Goal: Information Seeking & Learning: Learn about a topic

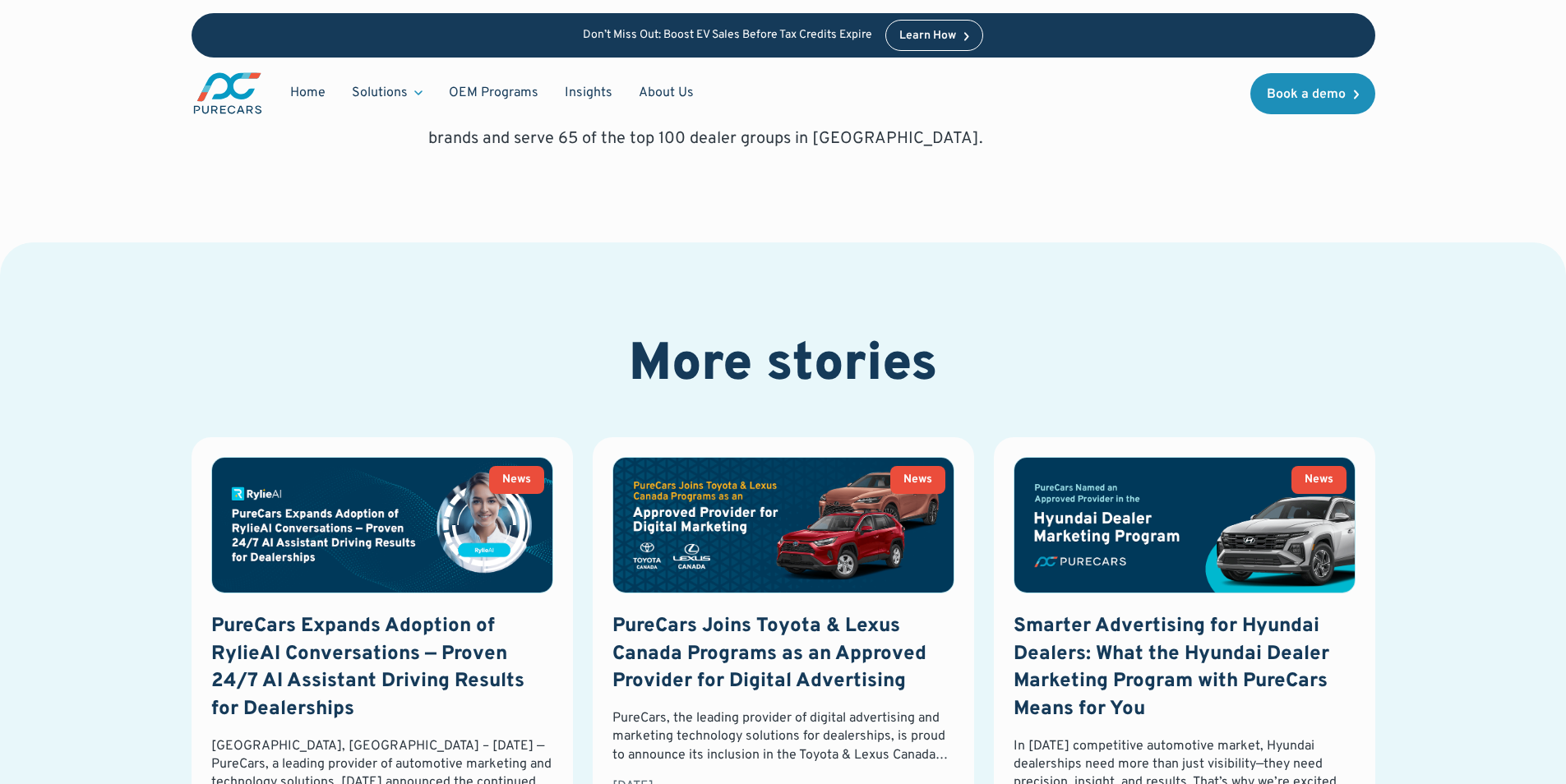
scroll to position [2137, 0]
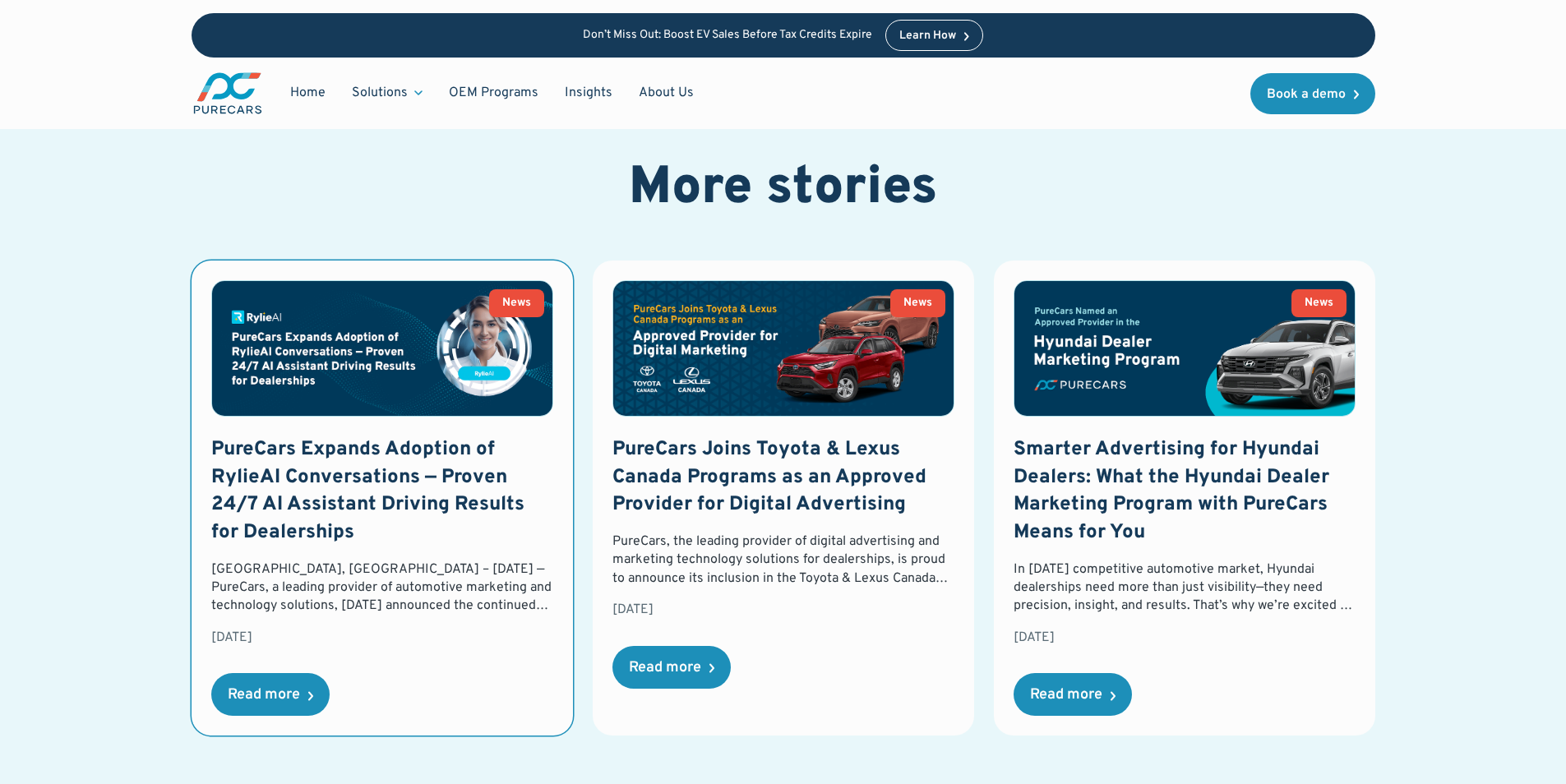
click at [395, 499] on h3 "PureCars Expands Adoption of RylieAI Conversations — Proven 24/7 AI Assistant D…" at bounding box center [382, 492] width 342 height 110
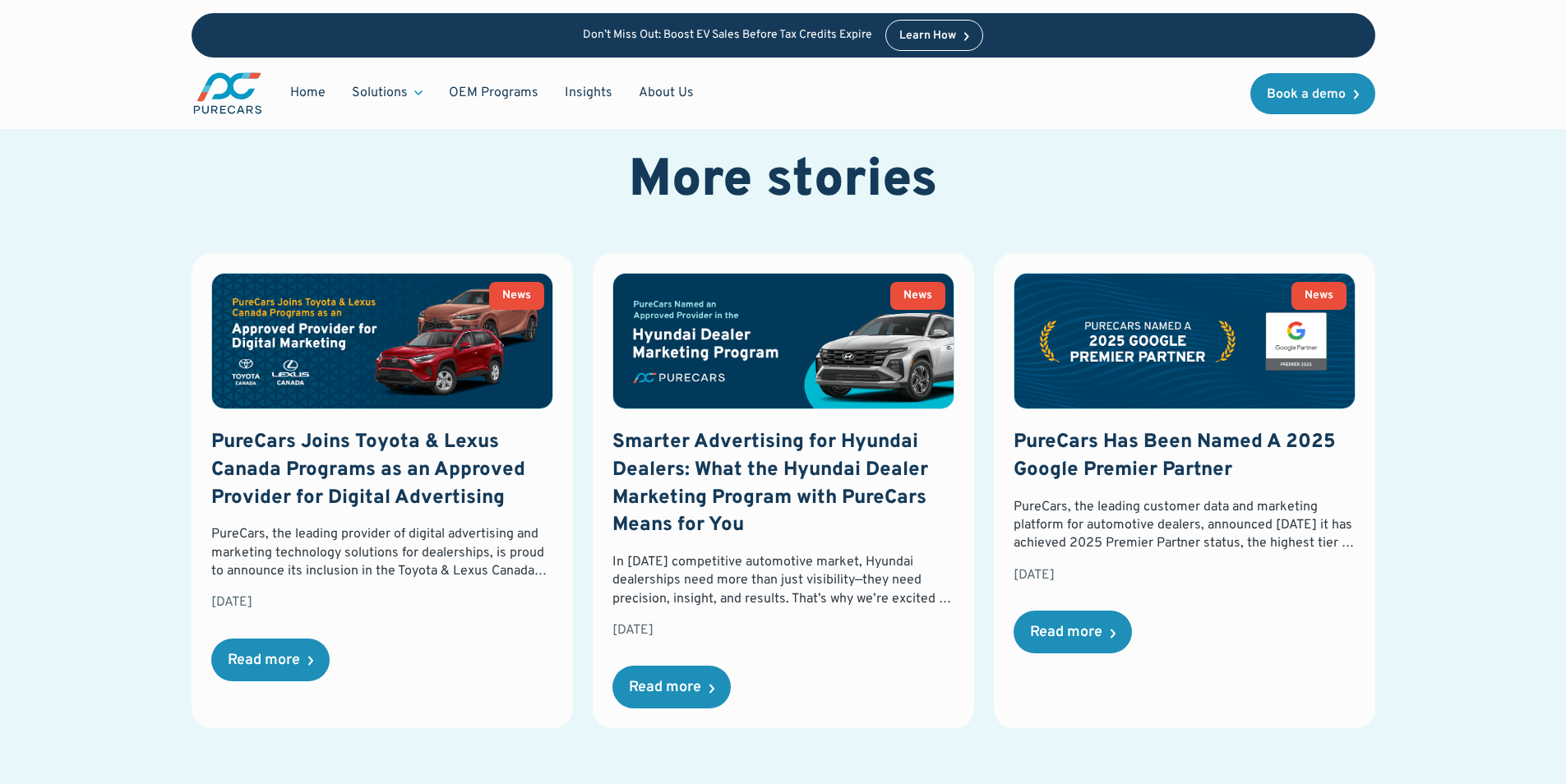
scroll to position [2219, 0]
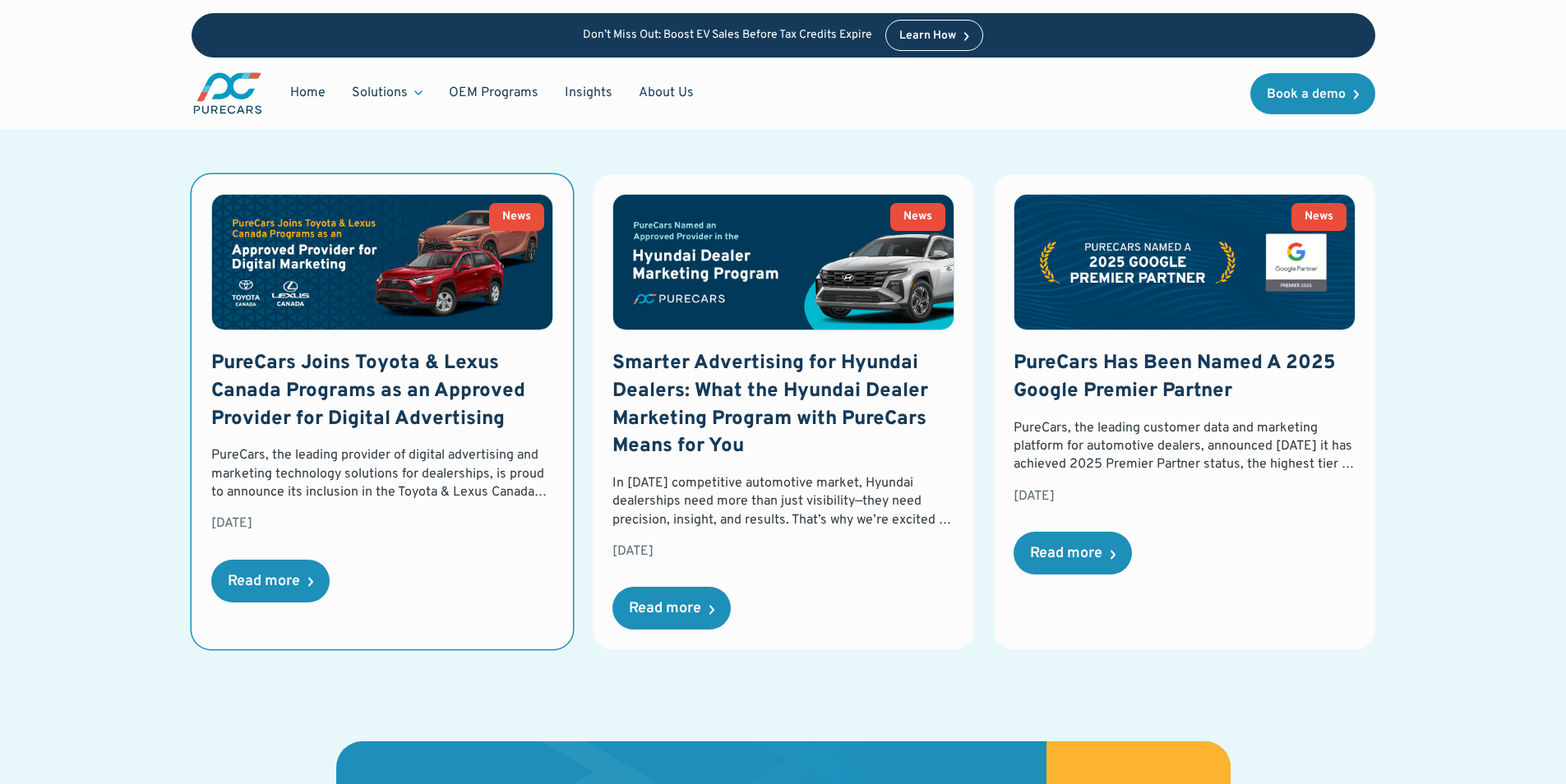
click at [512, 311] on link "News PureCars Joins Toyota & Lexus Canada Programs as an Approved Provider for …" at bounding box center [382, 412] width 381 height 475
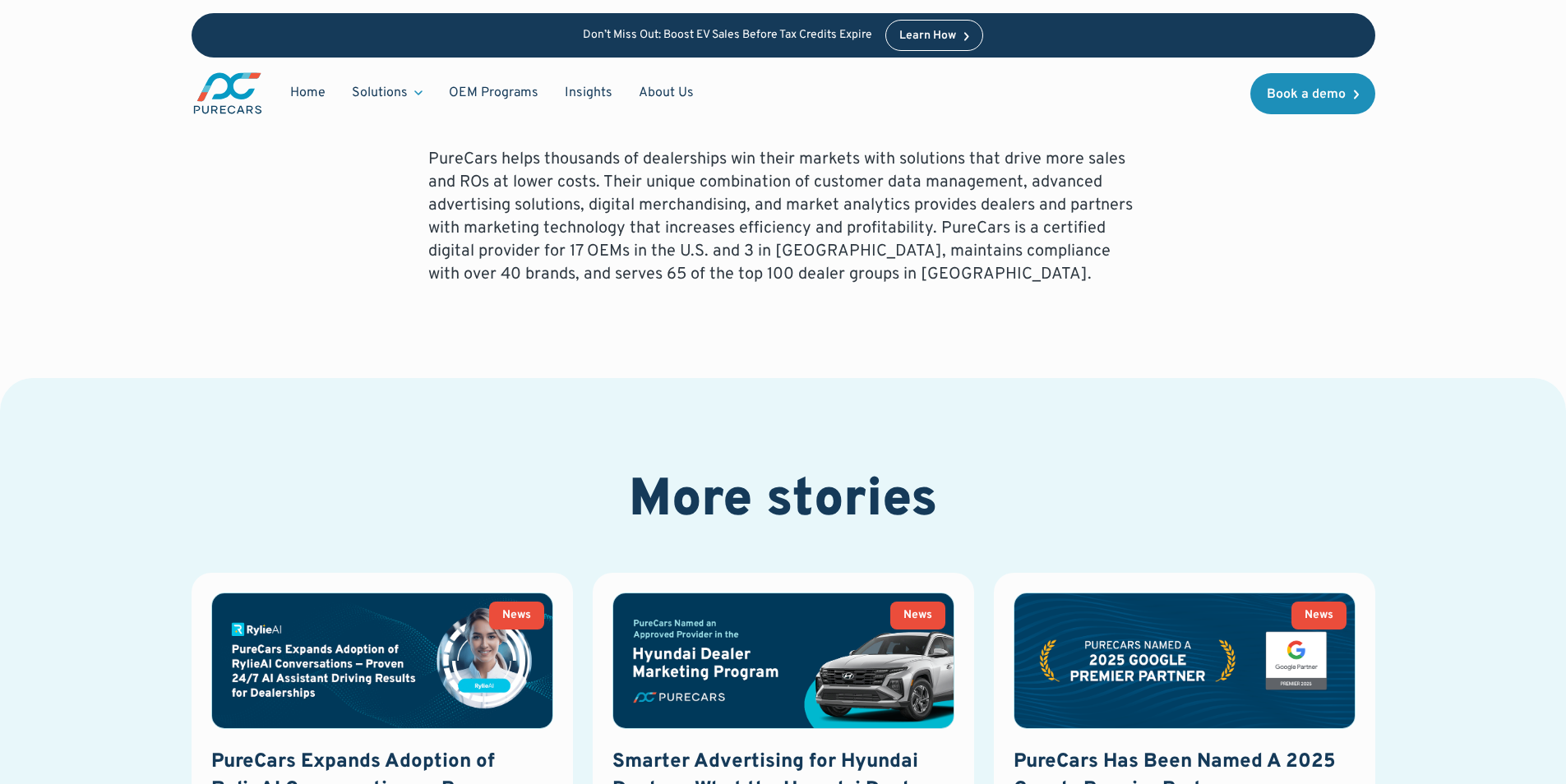
scroll to position [2055, 0]
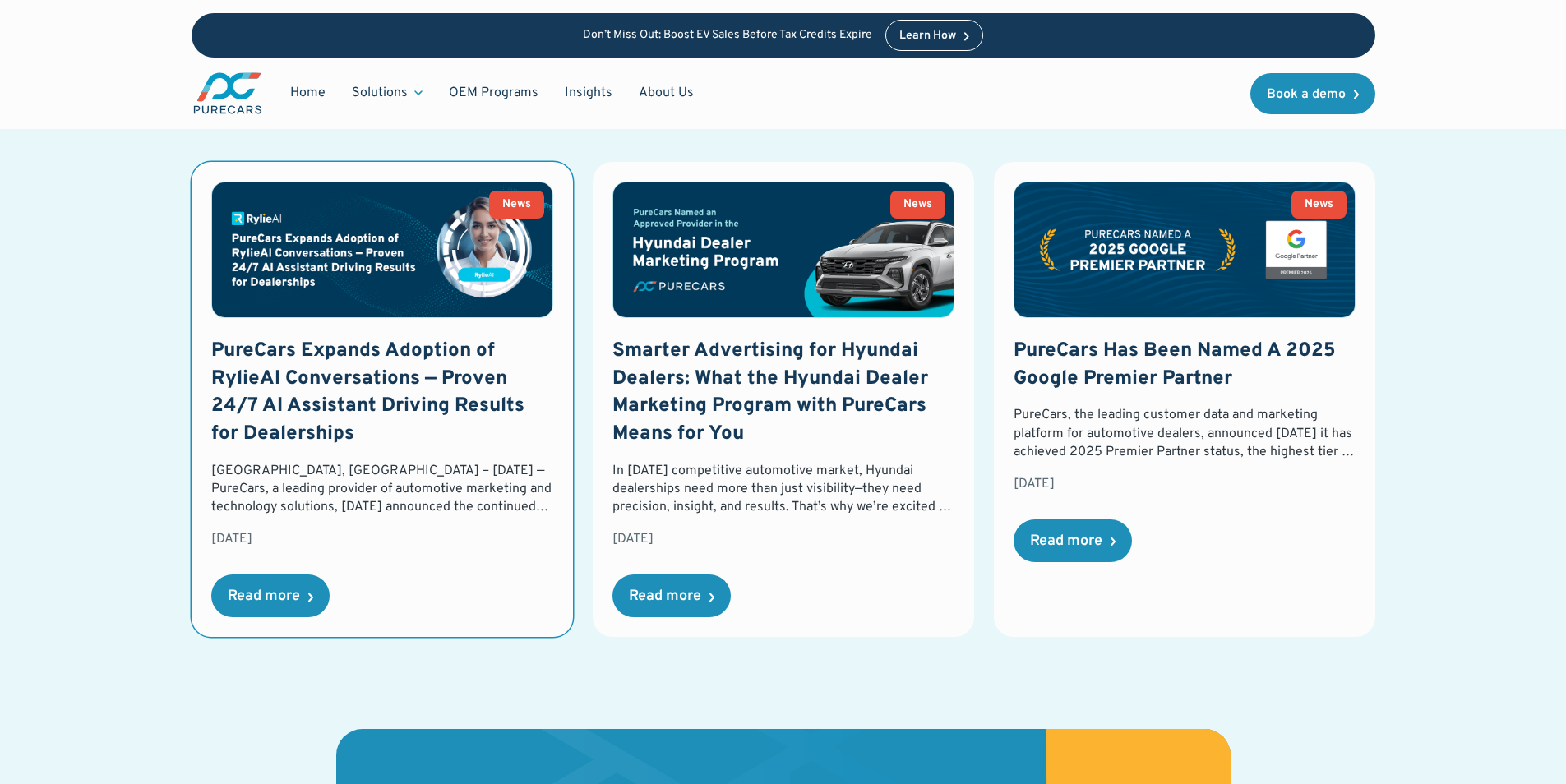
click at [483, 450] on div "PureCars Expands Adoption of RylieAI Conversations — Proven 24/7 AI Assistant D…" at bounding box center [382, 443] width 342 height 211
